Goal: Register for event/course

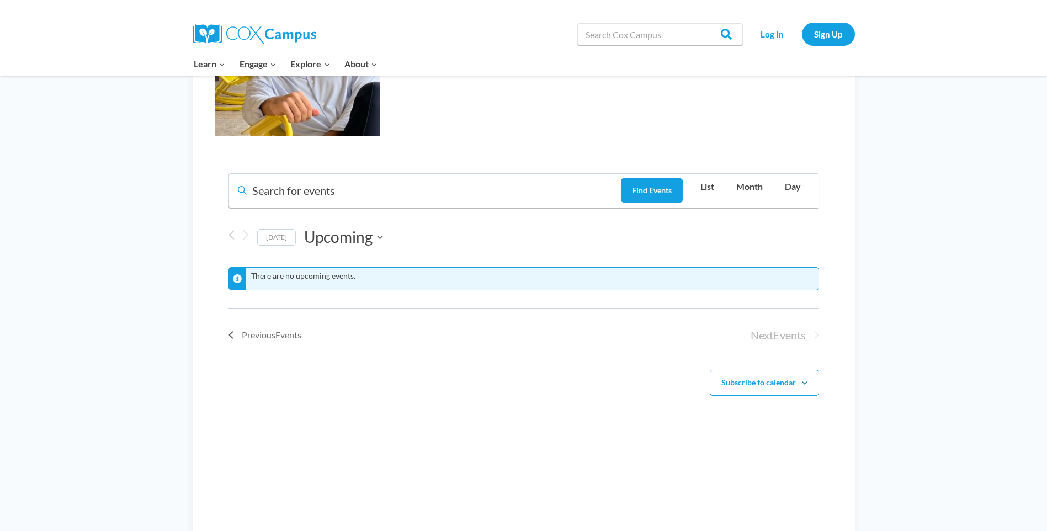
scroll to position [606, 0]
drag, startPoint x: 260, startPoint y: 361, endPoint x: 263, endPoint y: 351, distance: 9.8
click at [260, 351] on ul "Previous Events Today Next Events" at bounding box center [523, 339] width 590 height 26
click at [263, 342] on span "Previous Events" at bounding box center [272, 334] width 60 height 14
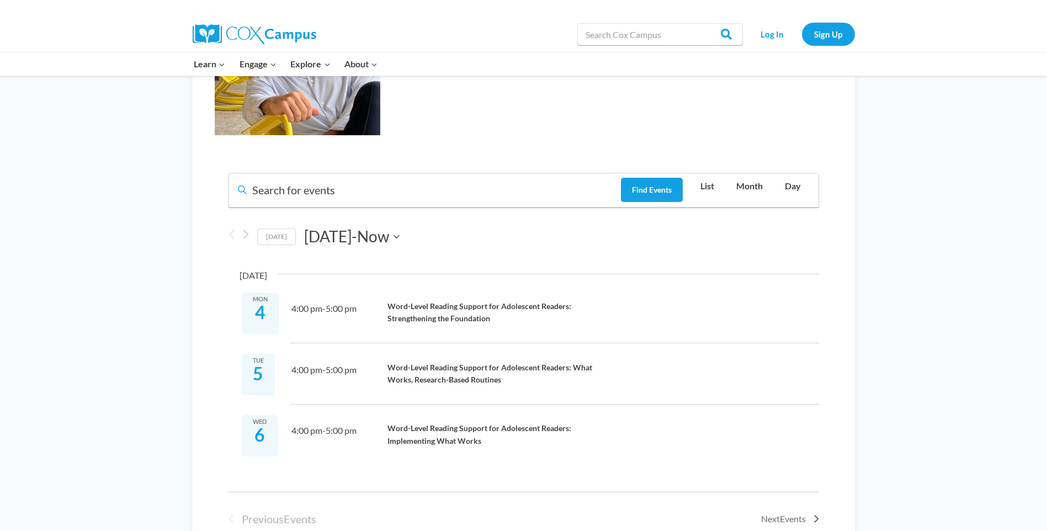
click at [443, 325] on h3 "Word-Level Reading Support for Adolescent Readers: Strengthening the Foundation" at bounding box center [495, 312] width 216 height 25
click at [440, 324] on link "Word-Level Reading Support for Adolescent Readers: Strengthening the Foundation" at bounding box center [479, 312] width 184 height 23
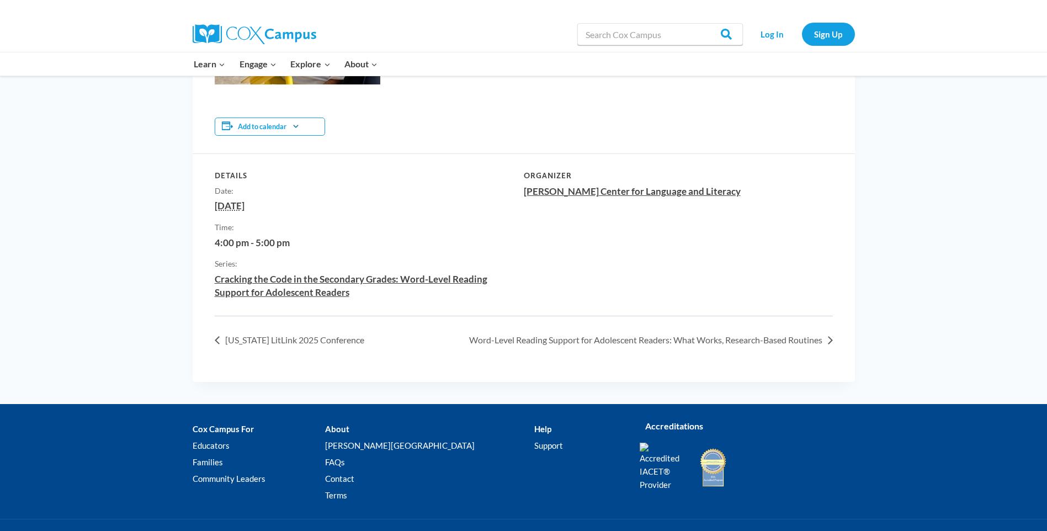
scroll to position [551, 0]
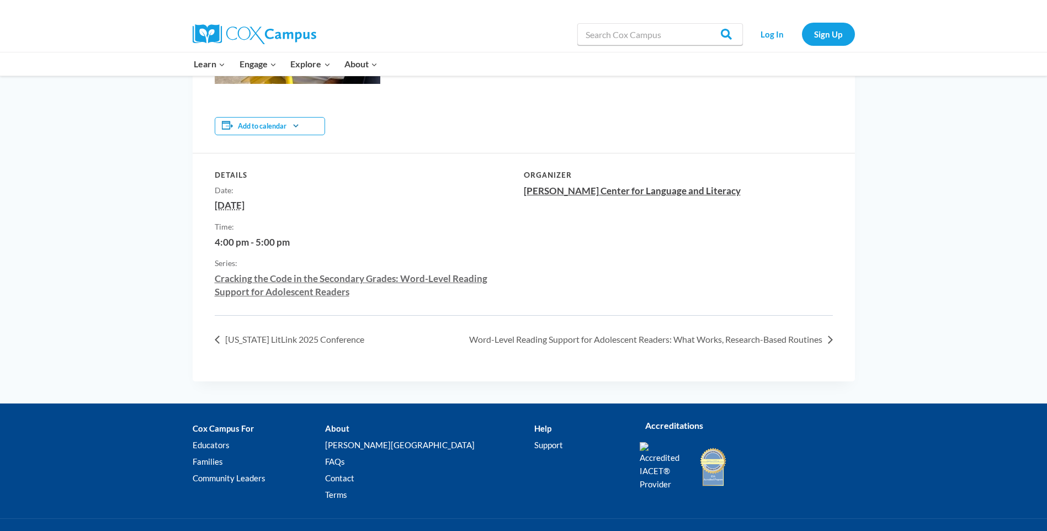
click at [316, 281] on link "Cracking the Code in the Secondary Grades: Word-Level Reading Support for Adole…" at bounding box center [351, 285] width 273 height 25
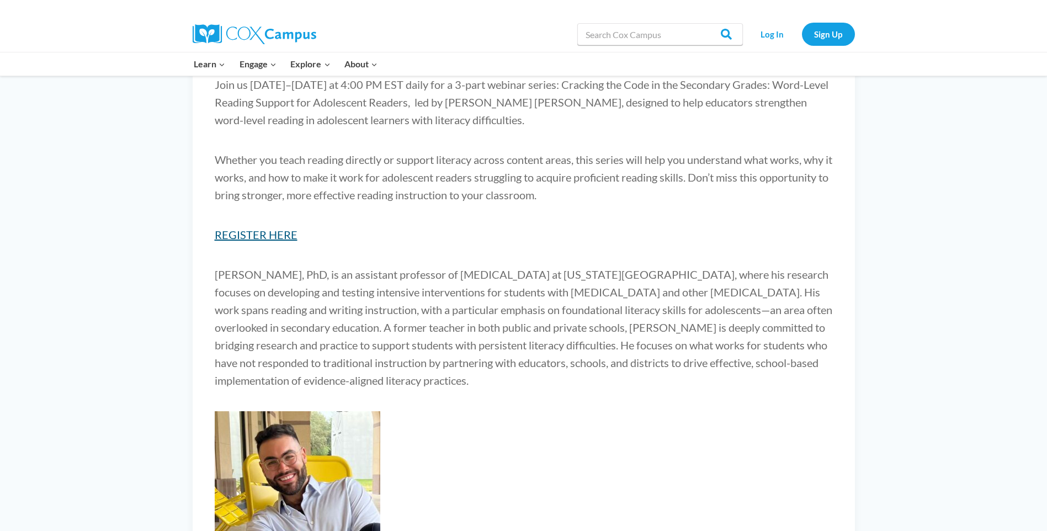
scroll to position [166, 0]
click at [244, 241] on link "REGISTER HERE" at bounding box center [256, 233] width 83 height 13
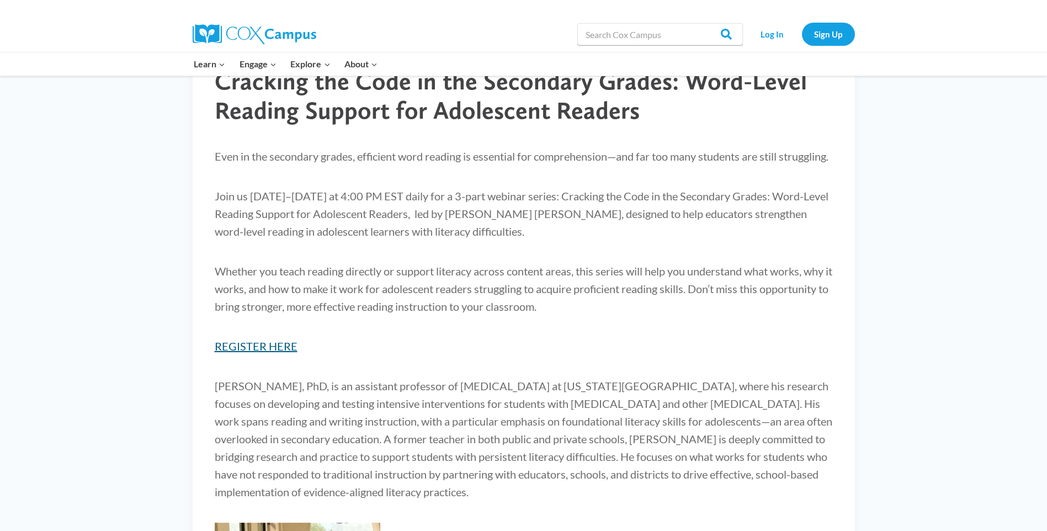
scroll to position [0, 0]
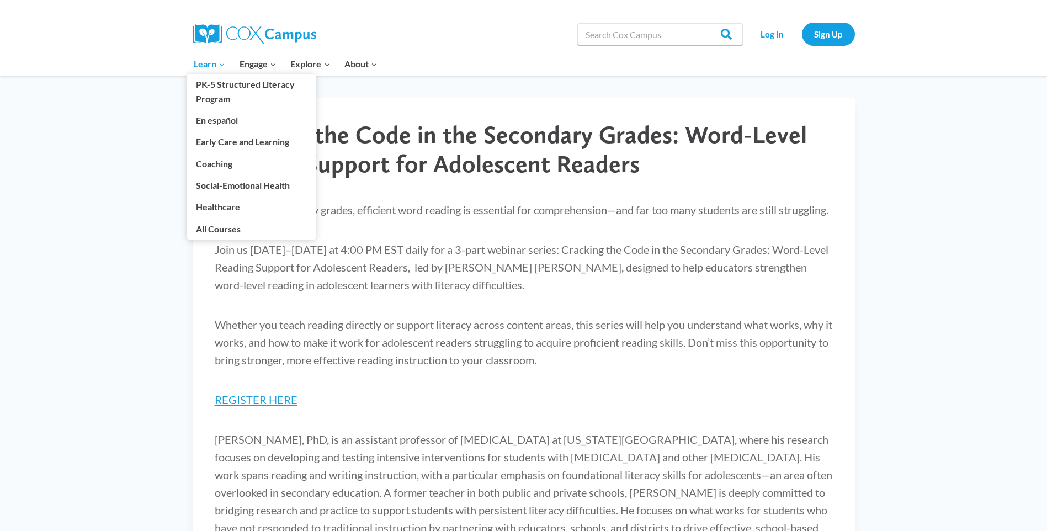
click at [222, 65] on icon "Expand" at bounding box center [222, 65] width 8 height 8
click at [224, 236] on link "All Courses" at bounding box center [251, 228] width 129 height 21
